Goal: Information Seeking & Learning: Learn about a topic

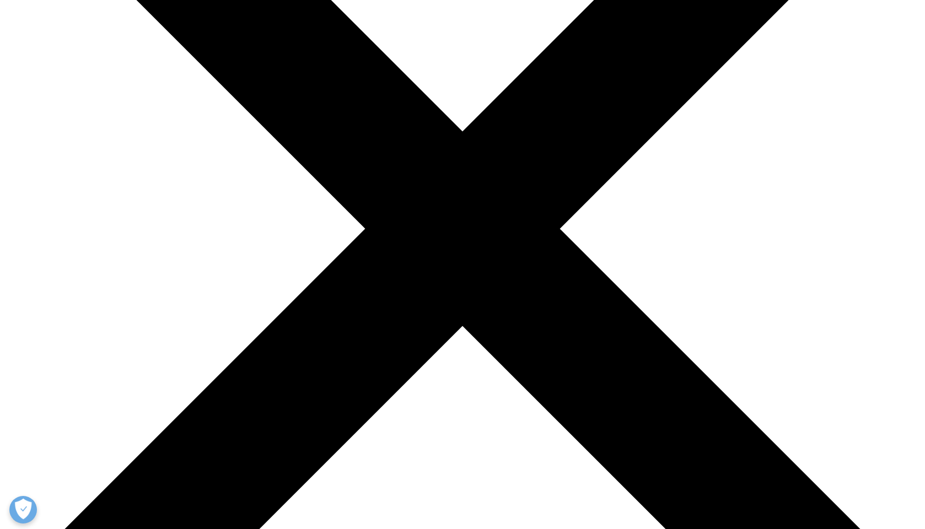
scroll to position [200, 0]
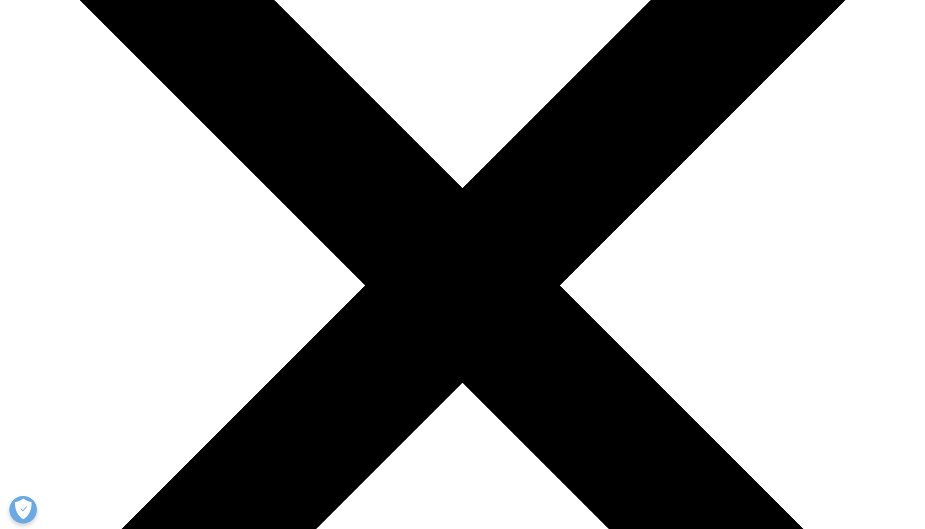
scroll to position [0, 0]
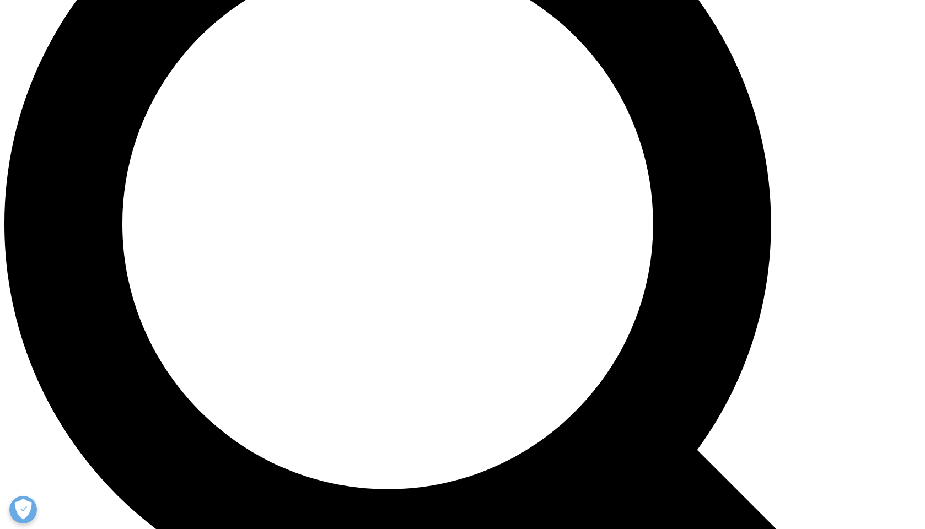
scroll to position [1201, 0]
